Goal: Find specific page/section: Find specific page/section

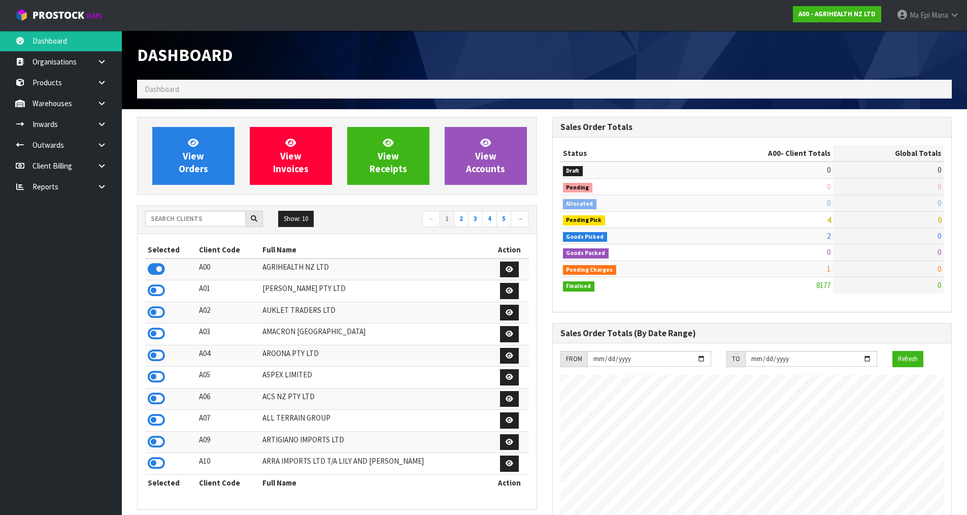
scroll to position [769, 415]
click at [180, 219] on input "text" at bounding box center [195, 219] width 100 height 16
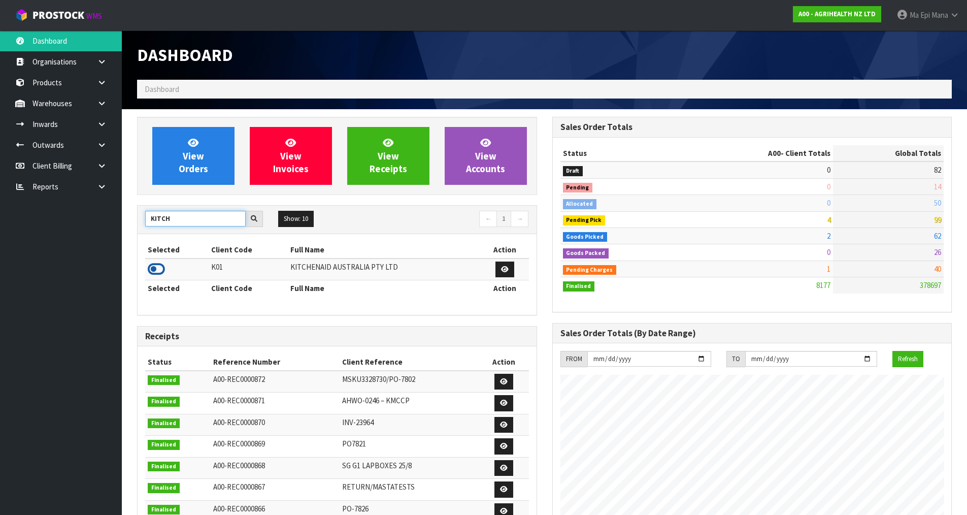
type input "KITCH"
click at [153, 263] on icon at bounding box center [156, 268] width 17 height 15
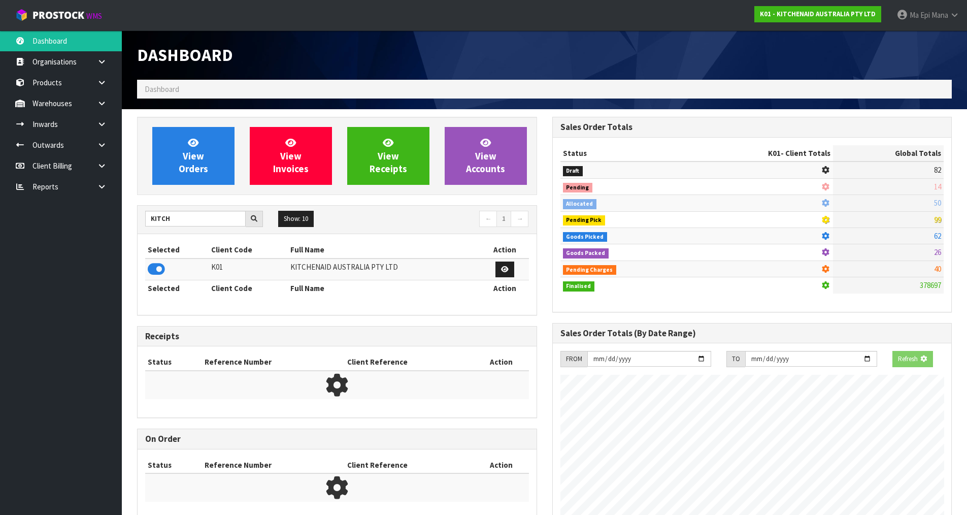
scroll to position [506804, 507022]
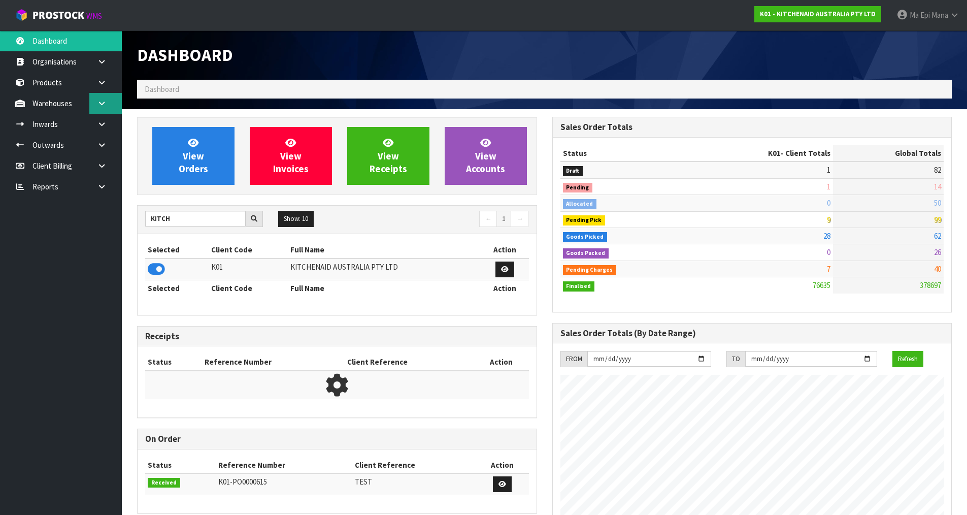
click at [107, 112] on link at bounding box center [105, 103] width 32 height 21
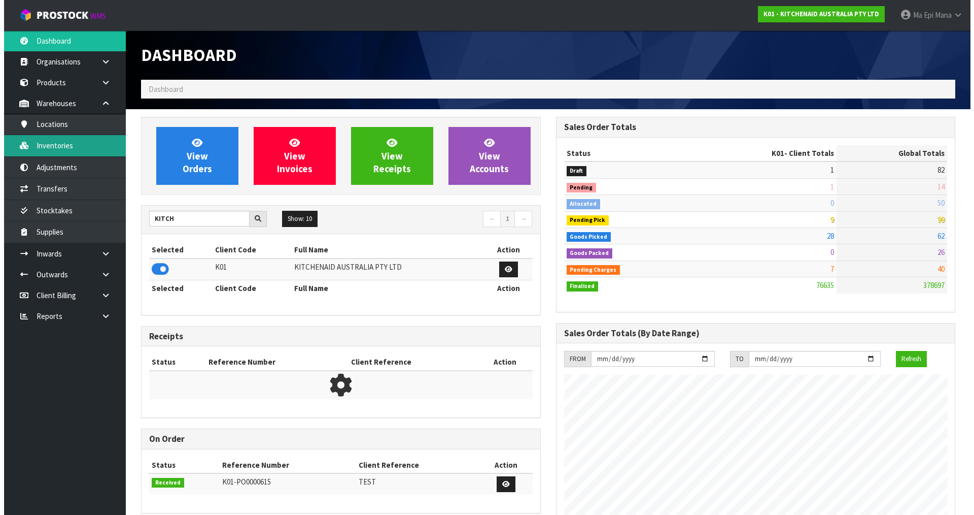
scroll to position [769, 415]
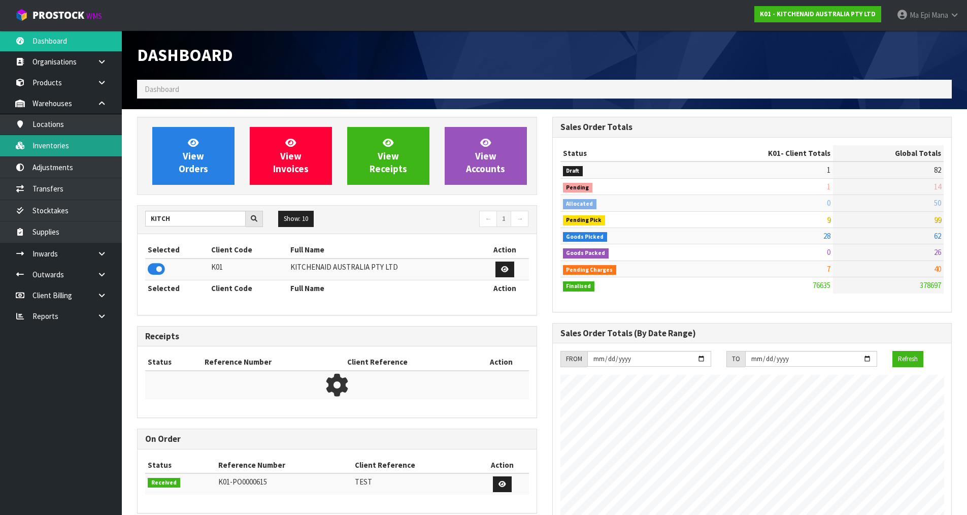
click at [85, 149] on link "Inventories" at bounding box center [61, 145] width 122 height 21
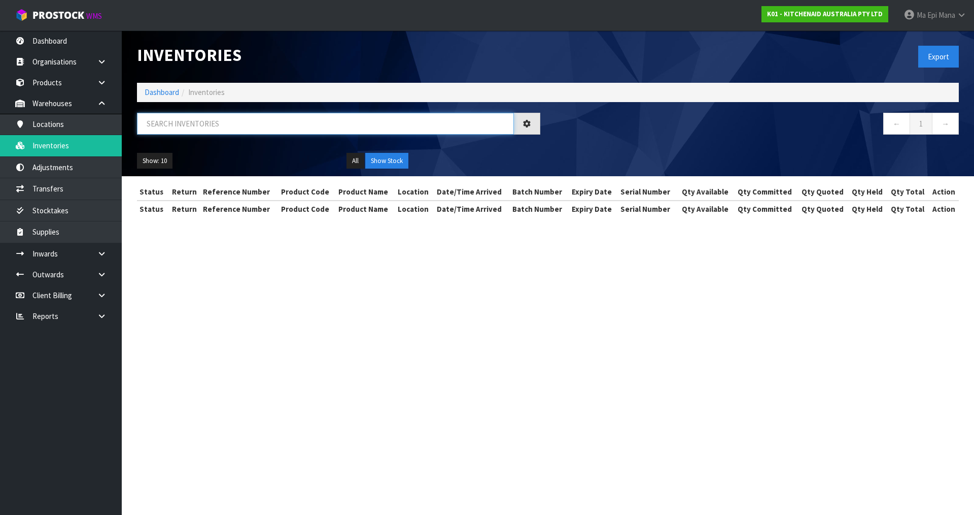
click at [241, 123] on input "text" at bounding box center [325, 124] width 377 height 22
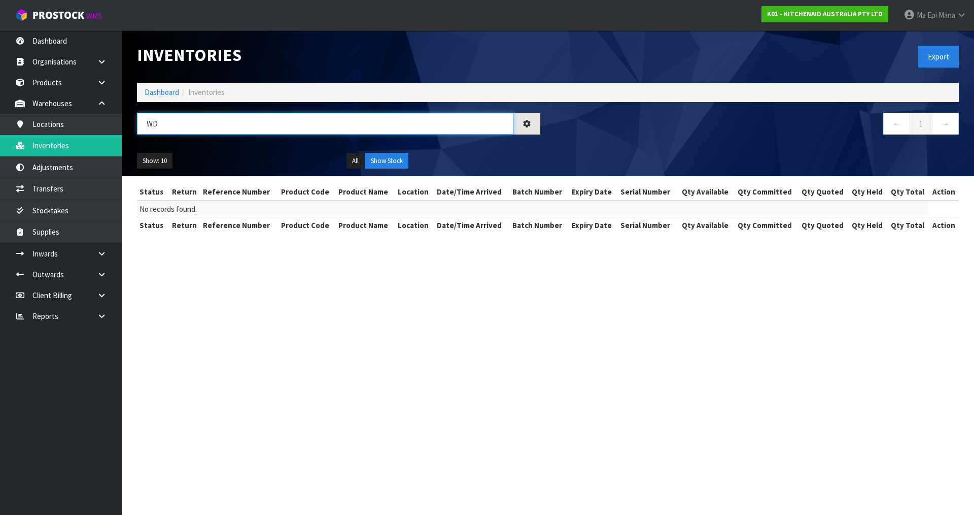
type input "W"
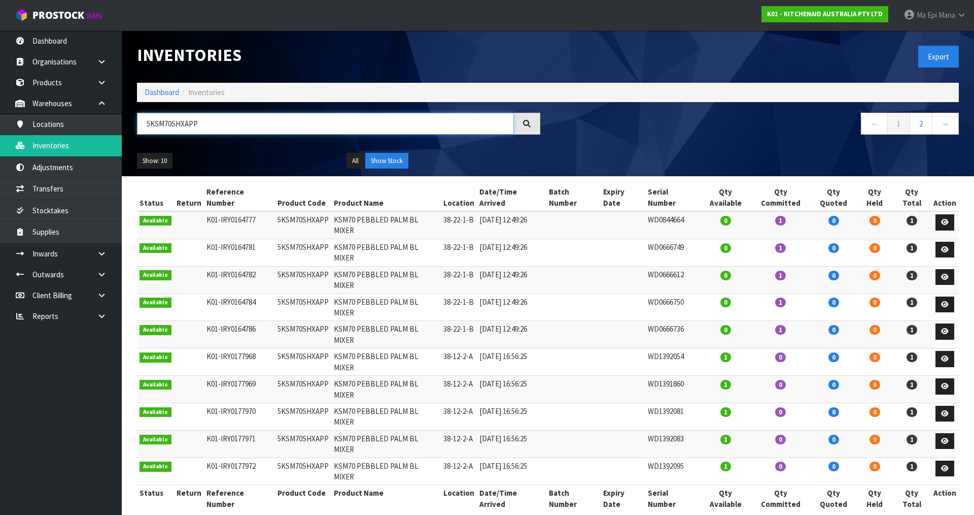
type input "5KSM70SHXAPP"
drag, startPoint x: 694, startPoint y: 293, endPoint x: 641, endPoint y: 304, distance: 53.9
click at [641, 321] on tr "Available K01-IRY0164786 5KSM70SHXAPP KSM70 PEBBLED PALM BL MIXER 38-22-1-B [DA…" at bounding box center [548, 334] width 822 height 27
drag, startPoint x: 696, startPoint y: 270, endPoint x: 286, endPoint y: 276, distance: 410.6
click at [286, 293] on tr "Available K01-IRY0164784 5KSM70SHXAPP KSM70 PEBBLED PALM BL MIXER 38-22-1-B [DA…" at bounding box center [548, 306] width 822 height 27
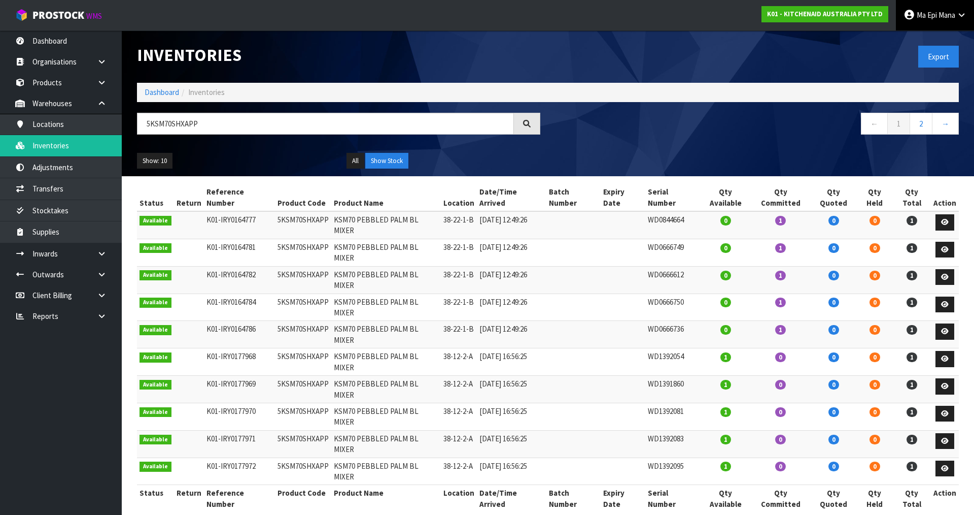
click at [946, 29] on link "Ma Epi Mana" at bounding box center [935, 15] width 78 height 30
click at [944, 40] on link "Logout" at bounding box center [934, 40] width 80 height 14
